Goal: Information Seeking & Learning: Learn about a topic

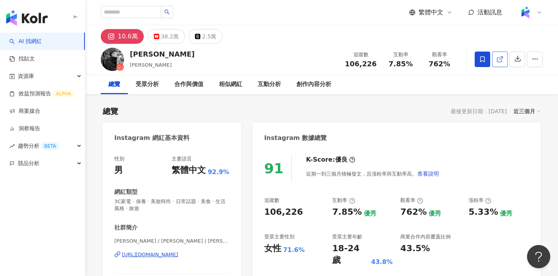
click at [496, 58] on link at bounding box center [499, 59] width 15 height 15
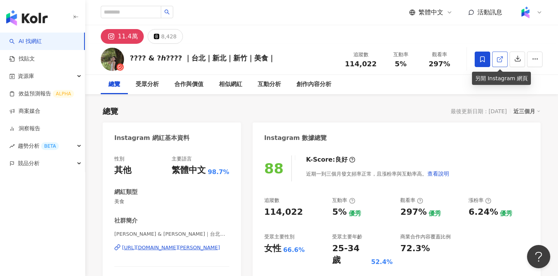
click at [502, 55] on link at bounding box center [499, 59] width 15 height 15
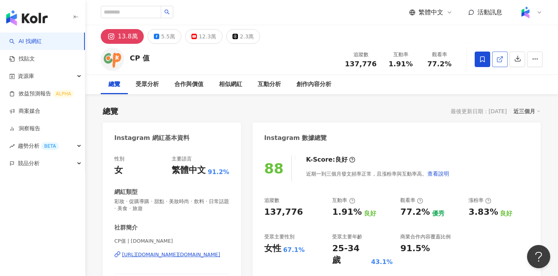
click at [497, 65] on link at bounding box center [499, 59] width 15 height 15
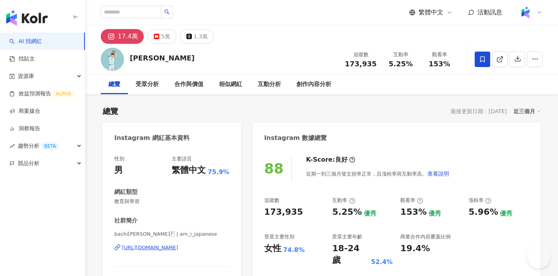
click at [499, 62] on icon at bounding box center [499, 59] width 7 height 7
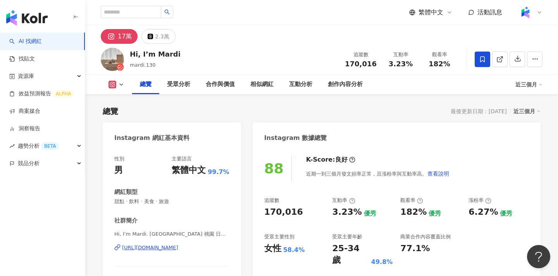
click at [500, 61] on icon at bounding box center [499, 59] width 4 height 4
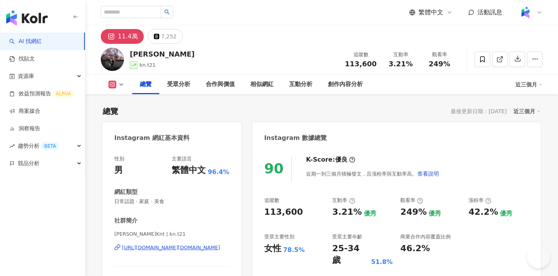
click at [500, 64] on link at bounding box center [499, 59] width 15 height 15
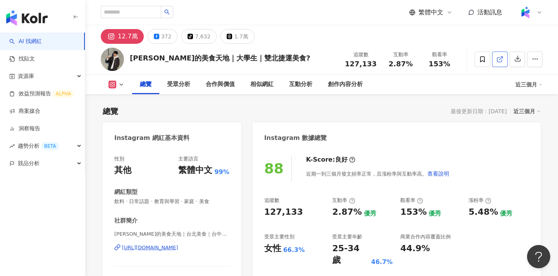
click at [497, 60] on icon at bounding box center [499, 59] width 7 height 7
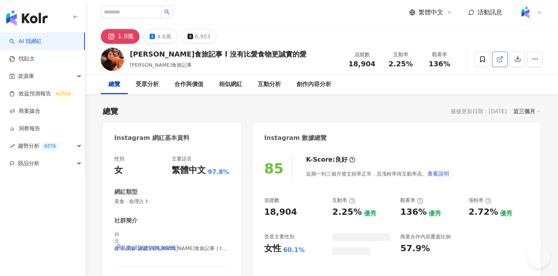
click at [497, 60] on icon at bounding box center [499, 59] width 4 height 4
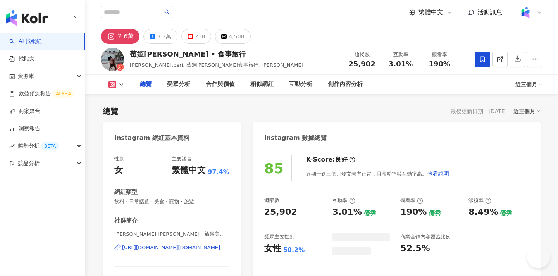
click at [499, 59] on icon at bounding box center [499, 59] width 7 height 7
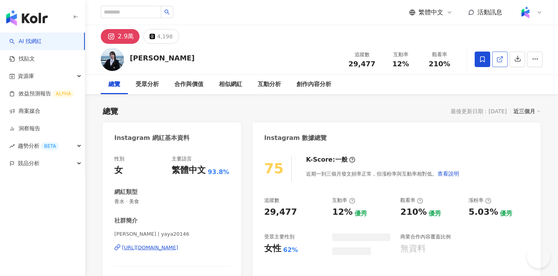
click at [496, 62] on link at bounding box center [499, 59] width 15 height 15
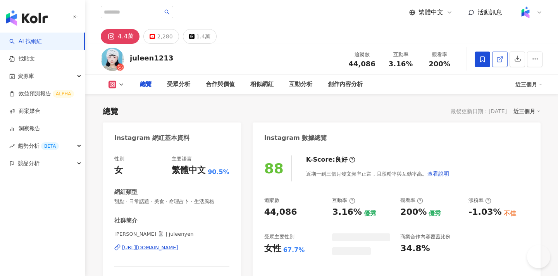
type input "**"
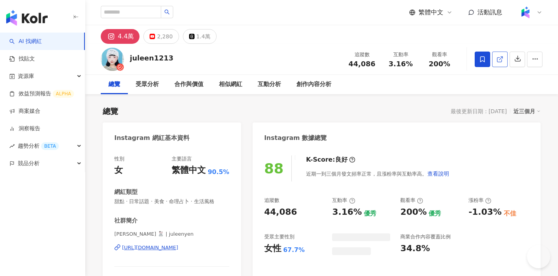
click at [501, 61] on icon at bounding box center [499, 59] width 7 height 7
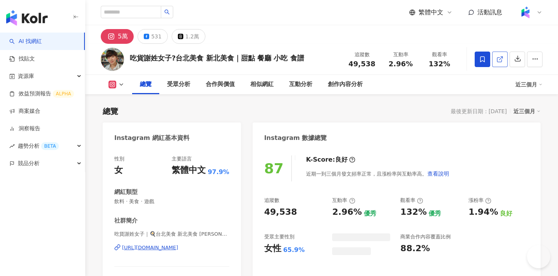
click at [495, 57] on link at bounding box center [499, 59] width 15 height 15
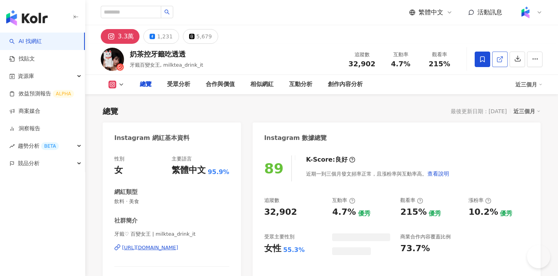
click at [493, 61] on link at bounding box center [499, 59] width 15 height 15
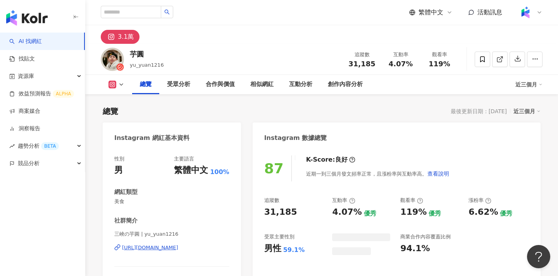
scroll to position [48, 0]
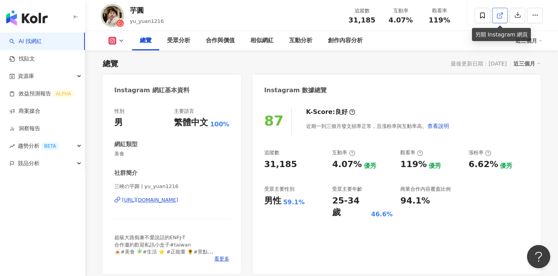
click at [499, 17] on icon at bounding box center [499, 15] width 7 height 7
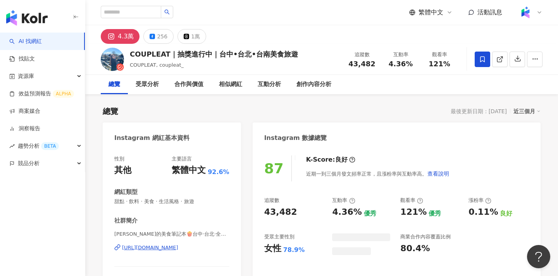
scroll to position [48, 0]
